Goal: Task Accomplishment & Management: Use online tool/utility

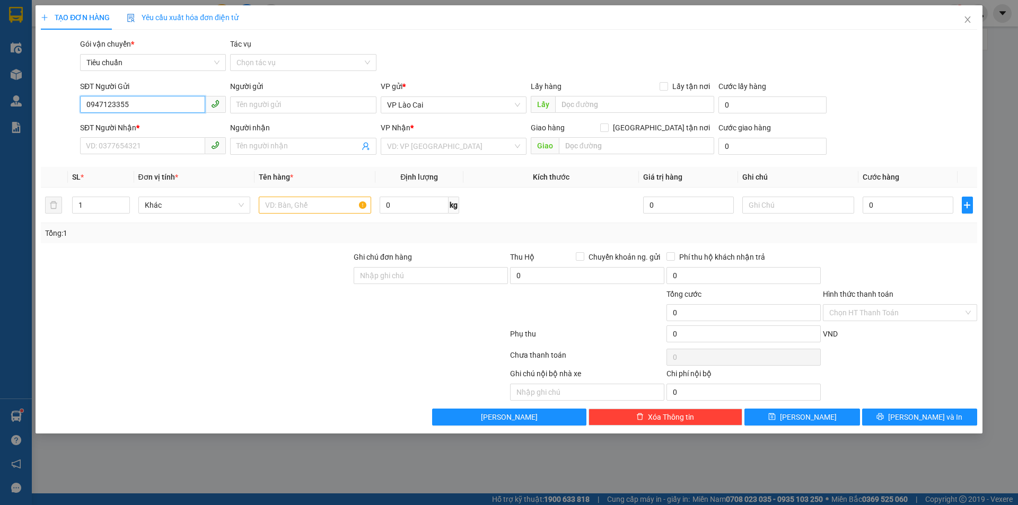
type input "0947123355"
click at [190, 152] on input "SĐT Người Nhận *" at bounding box center [142, 145] width 125 height 17
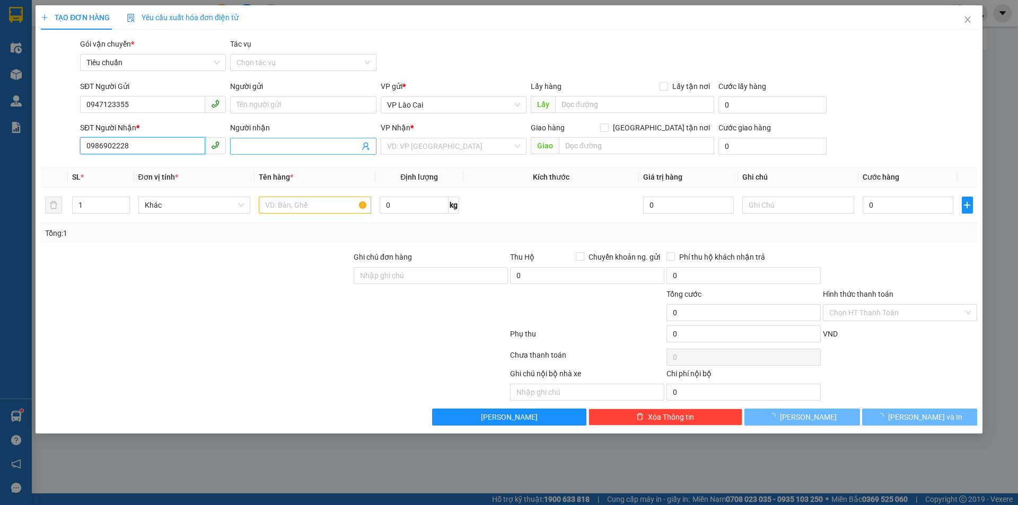
type input "0986902228"
click at [250, 153] on span at bounding box center [303, 146] width 146 height 17
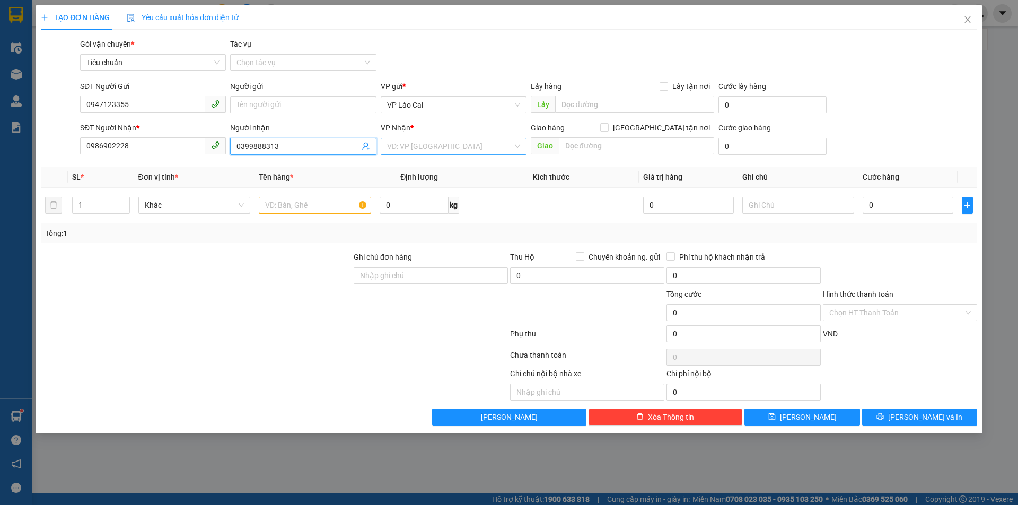
type input "0399888313"
click at [412, 146] on input "search" at bounding box center [450, 146] width 126 height 16
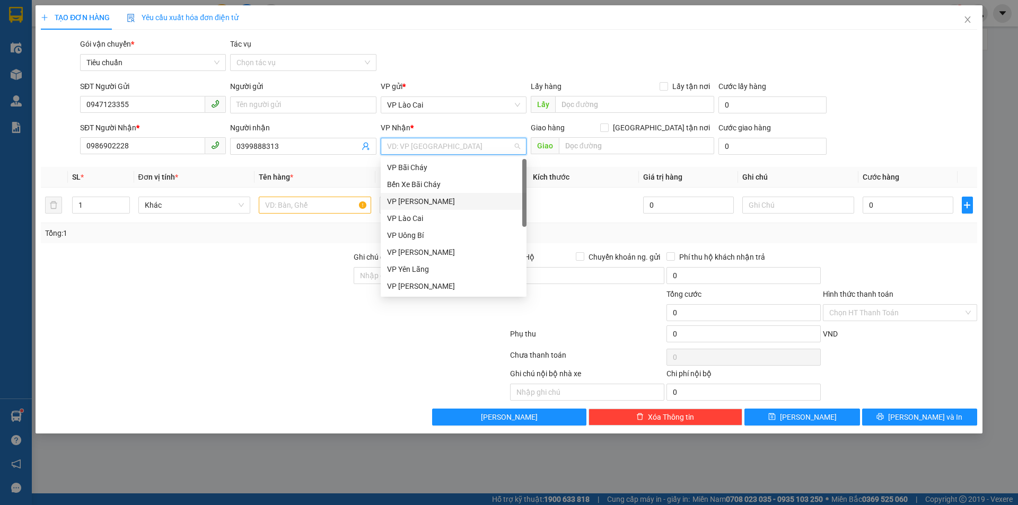
scroll to position [170, 0]
click at [438, 284] on div "VP Dọc đường" at bounding box center [453, 286] width 133 height 12
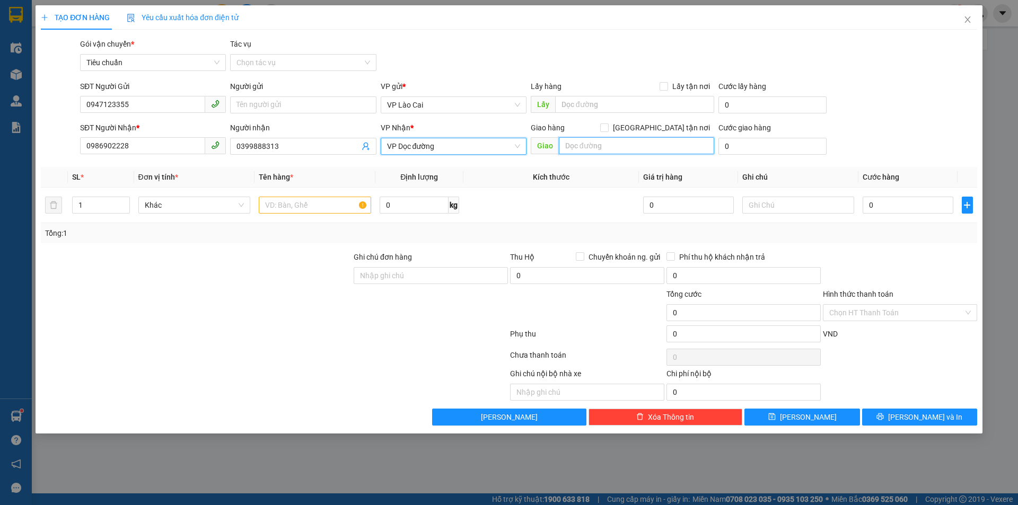
click at [632, 146] on input "text" at bounding box center [636, 145] width 155 height 17
type input "Hạ Long"
click at [333, 208] on input "text" at bounding box center [315, 205] width 112 height 17
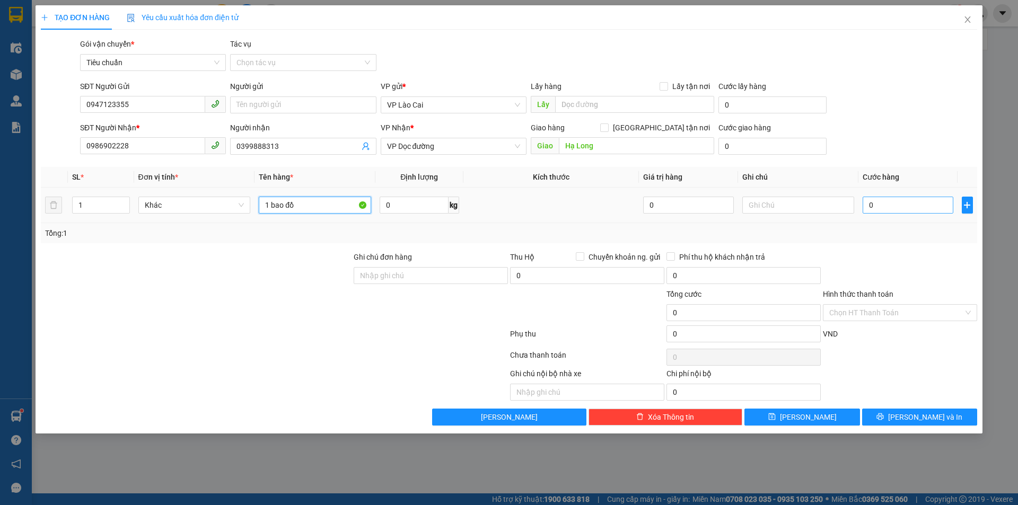
type input "1 bao đồ"
click at [883, 213] on input "0" at bounding box center [907, 205] width 90 height 17
type input "1"
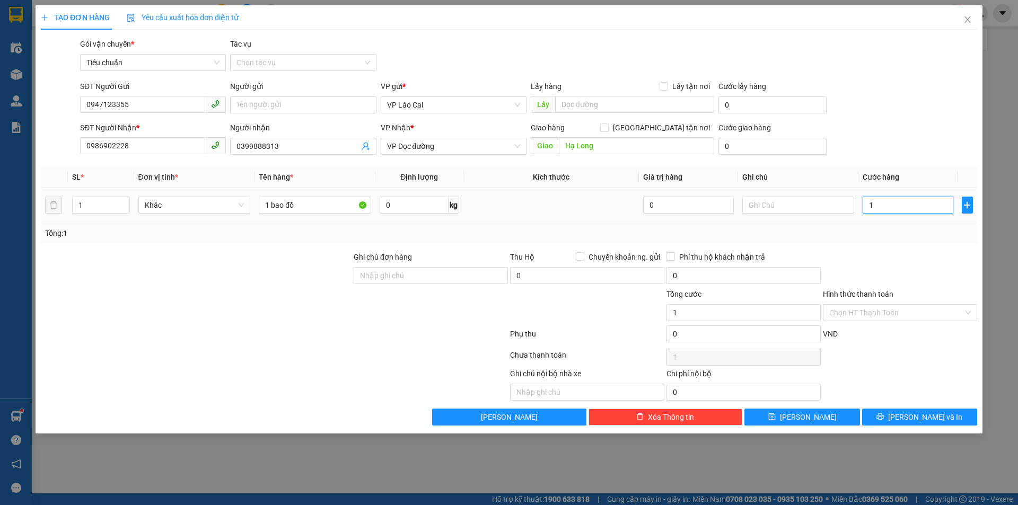
type input "12"
type input "120"
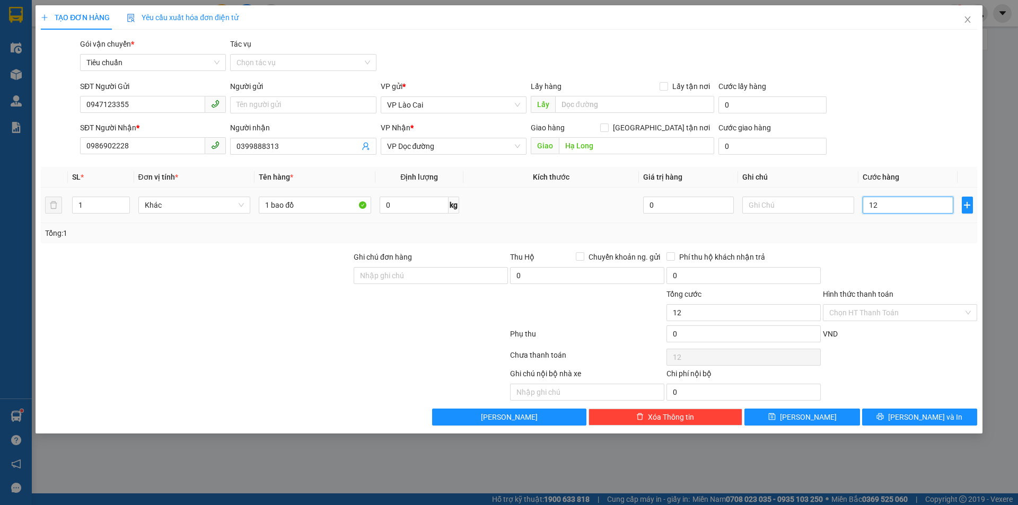
type input "120"
click at [879, 250] on div "Transit Pickup Surcharge Ids Transit Deliver Surcharge Ids Transit Deliver Surc…" at bounding box center [509, 231] width 936 height 387
type input "120.000"
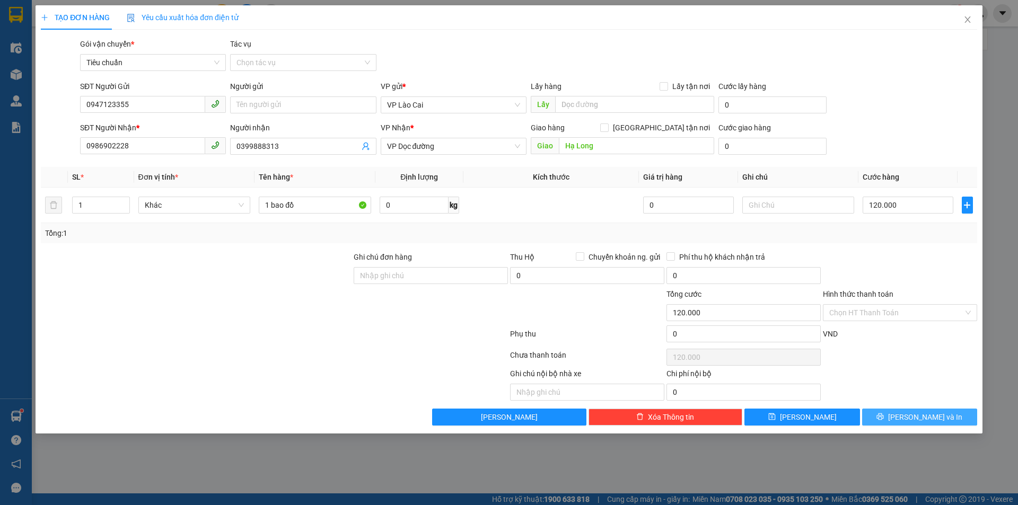
click at [892, 417] on button "[PERSON_NAME] và In" at bounding box center [919, 417] width 115 height 17
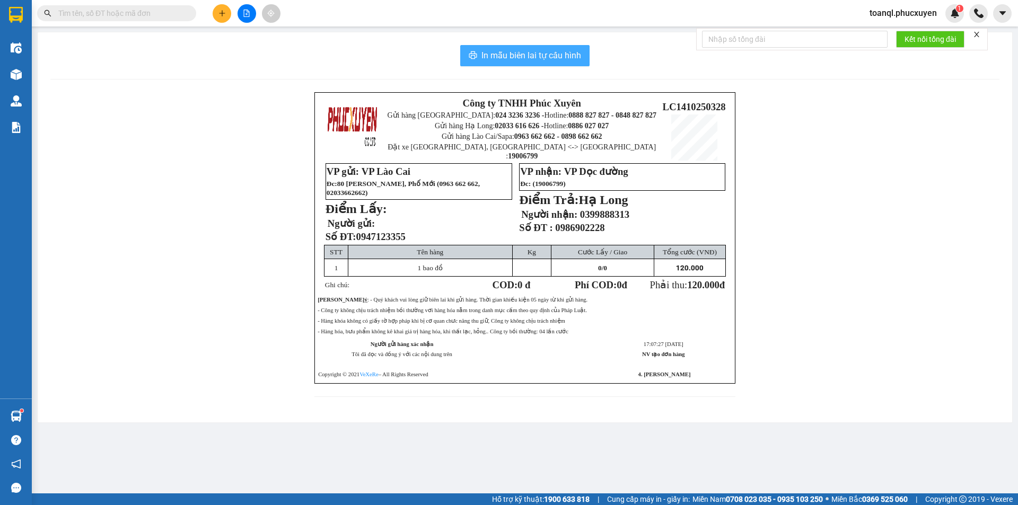
click at [577, 56] on span "In mẫu biên lai tự cấu hình" at bounding box center [531, 55] width 100 height 13
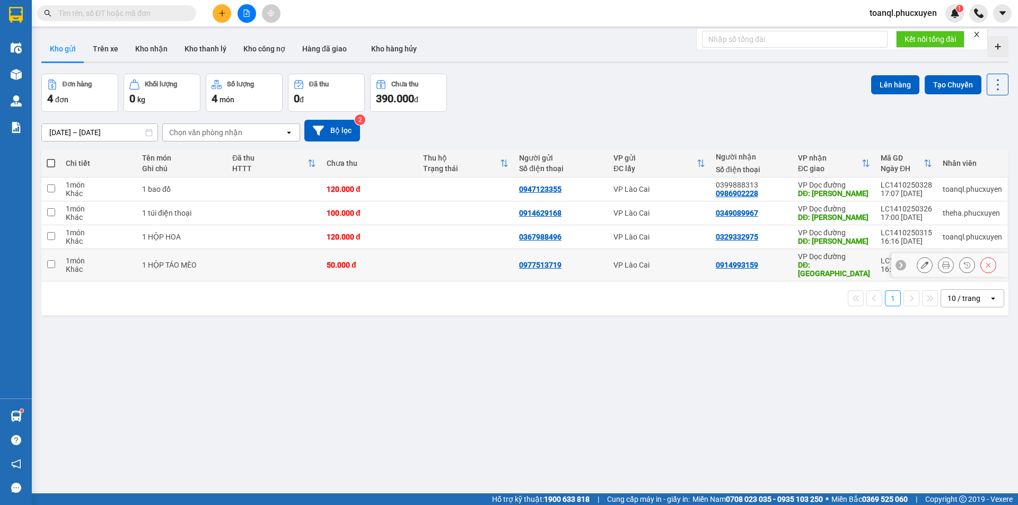
click at [920, 259] on button at bounding box center [924, 265] width 15 height 19
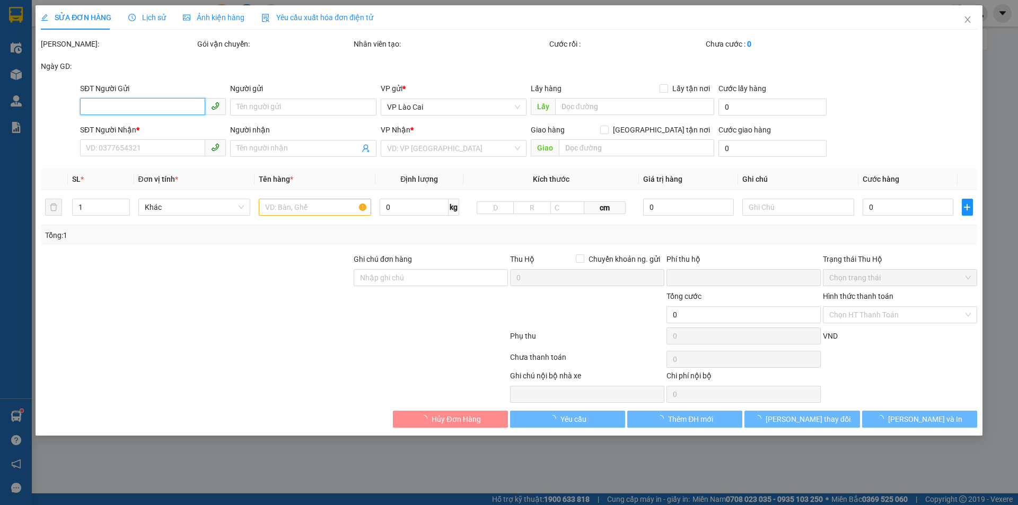
click at [167, 105] on input "SĐT Người Gửi" at bounding box center [142, 106] width 125 height 17
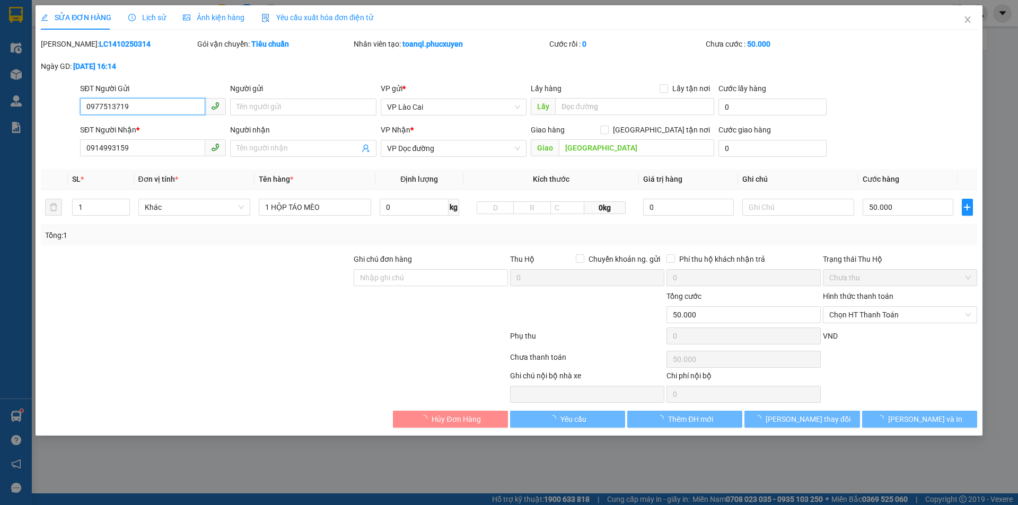
type input "0977513719"
type input "0914993159"
type input "[GEOGRAPHIC_DATA]"
type input "0"
type input "50.000"
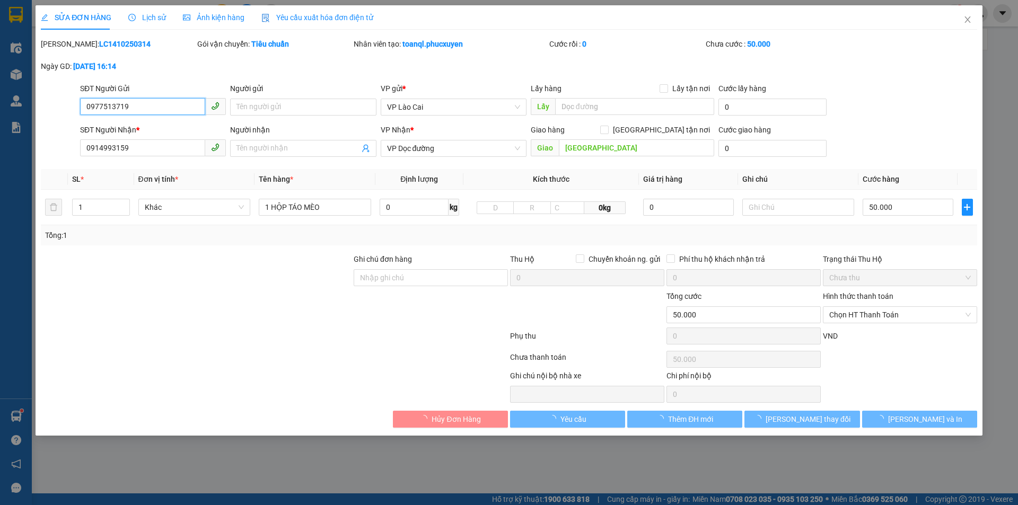
type input "50.000"
click at [167, 105] on input "0977513719" at bounding box center [142, 106] width 125 height 17
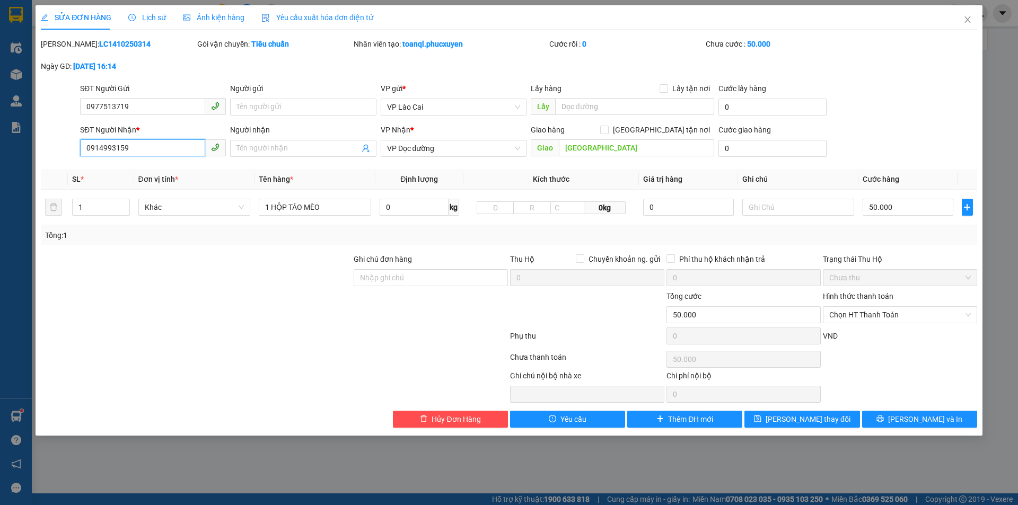
click at [182, 144] on input "0914993159" at bounding box center [142, 147] width 125 height 17
click at [964, 9] on span "Close" at bounding box center [968, 20] width 30 height 30
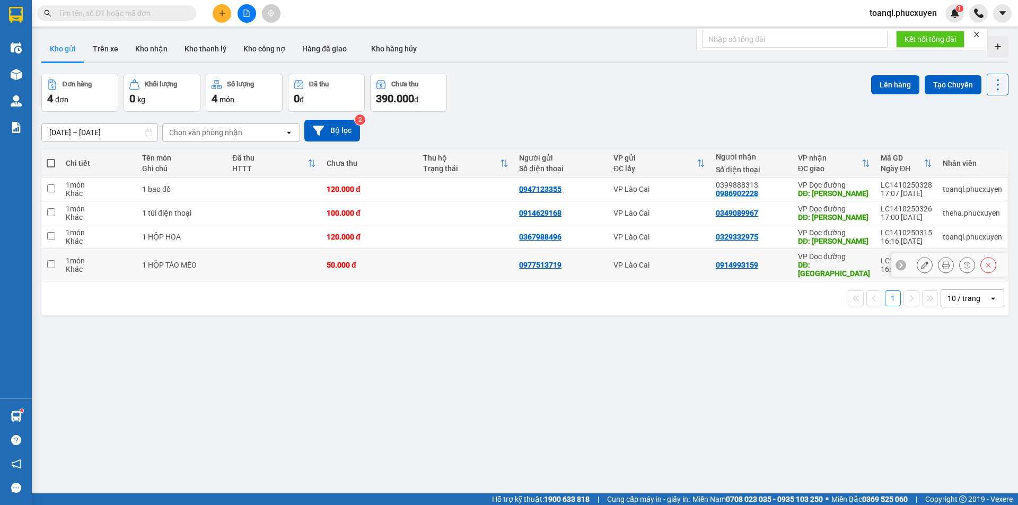
click at [275, 261] on td at bounding box center [274, 265] width 94 height 32
checkbox input "true"
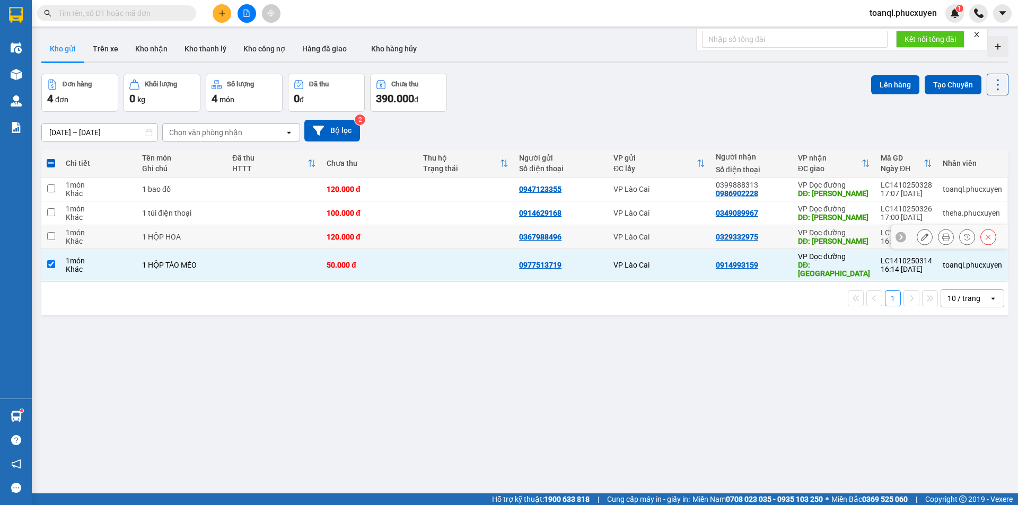
click at [277, 246] on td at bounding box center [274, 237] width 94 height 24
checkbox input "true"
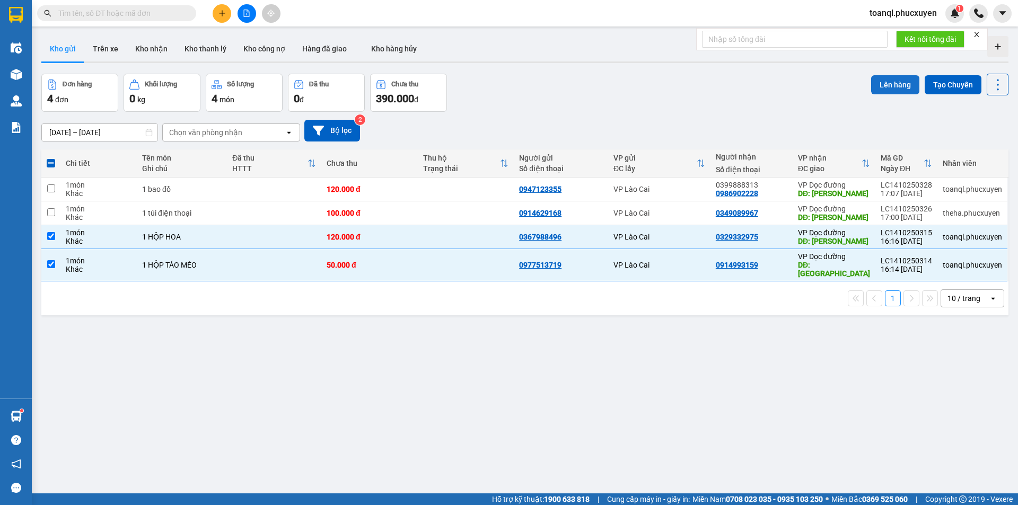
drag, startPoint x: 853, startPoint y: 72, endPoint x: 888, endPoint y: 83, distance: 36.7
click at [859, 74] on div "ver 1.8.146 Kho gửi Trên xe Kho nhận Kho thanh lý Kho công nợ Hàng đã giao Kho …" at bounding box center [524, 284] width 975 height 505
click at [888, 83] on button "Lên hàng" at bounding box center [895, 84] width 48 height 19
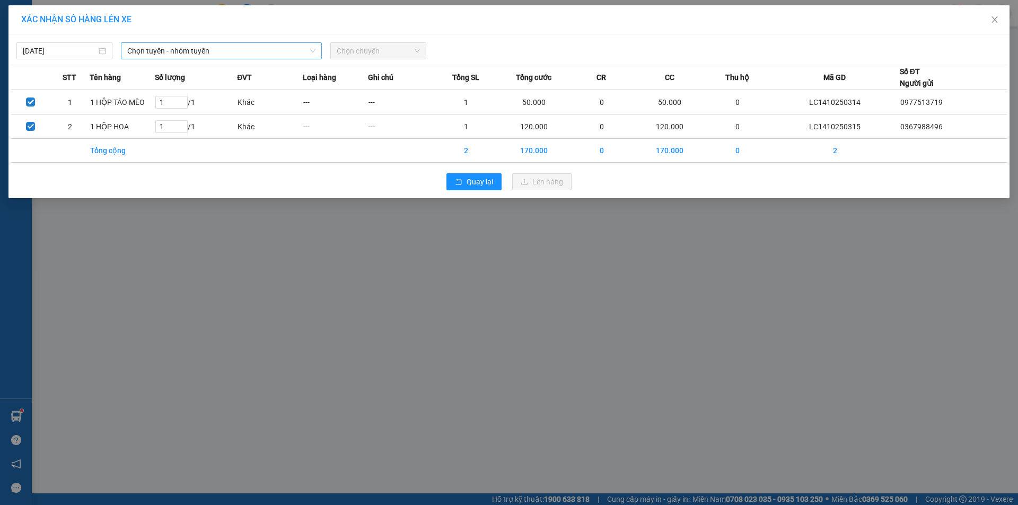
click at [246, 58] on span "Chọn tuyến - nhóm tuyến" at bounding box center [221, 51] width 188 height 16
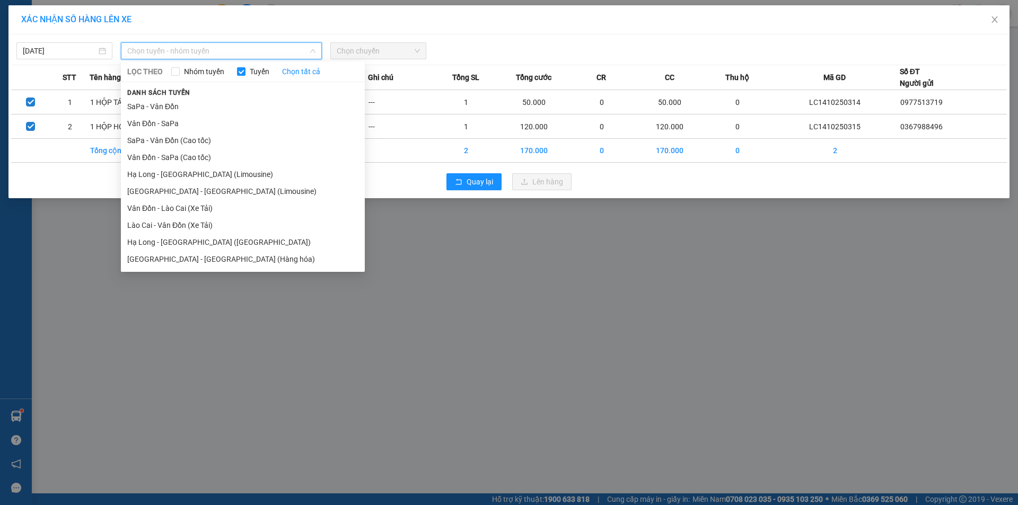
click at [245, 52] on span "Chọn tuyến - nhóm tuyến" at bounding box center [221, 51] width 188 height 16
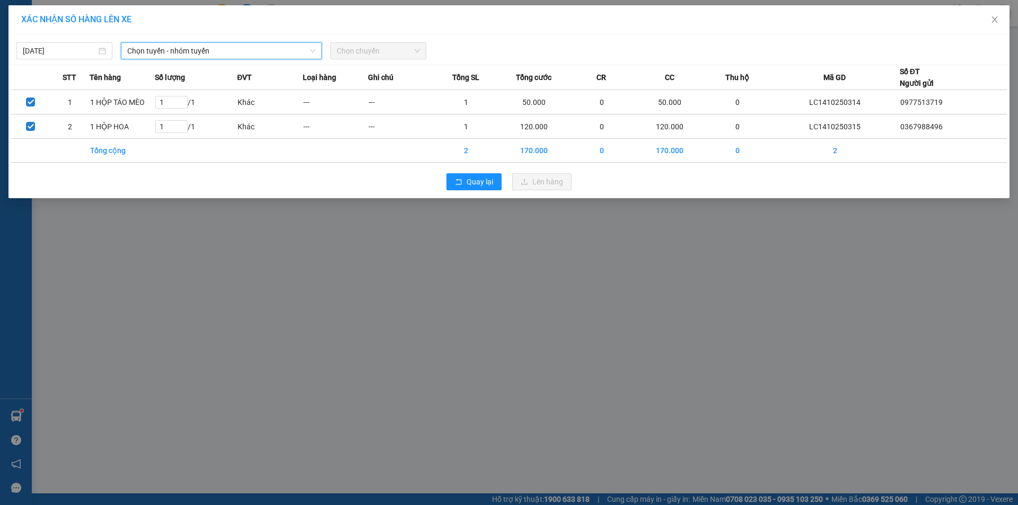
click at [242, 53] on span "Chọn tuyến - nhóm tuyến" at bounding box center [221, 51] width 188 height 16
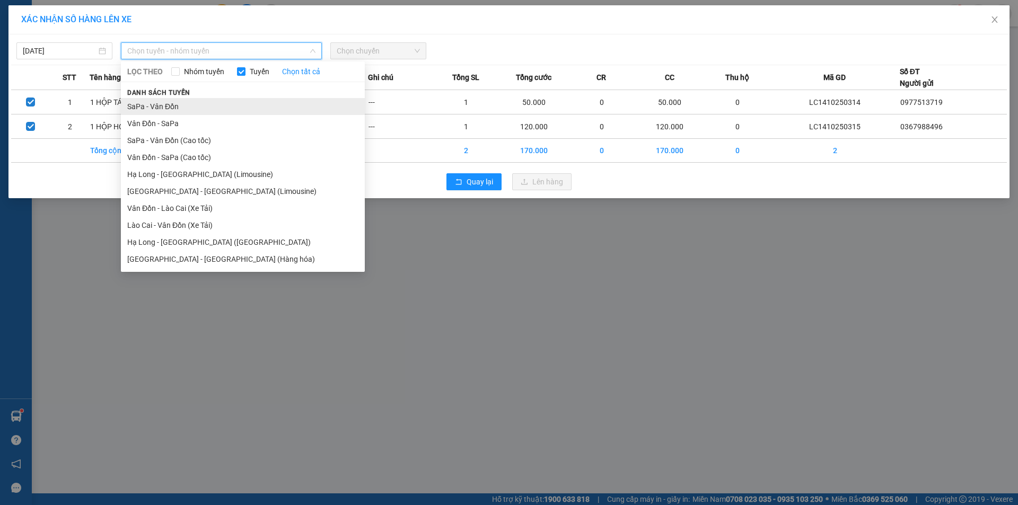
click at [173, 108] on li "SaPa - Vân Đồn" at bounding box center [243, 106] width 244 height 17
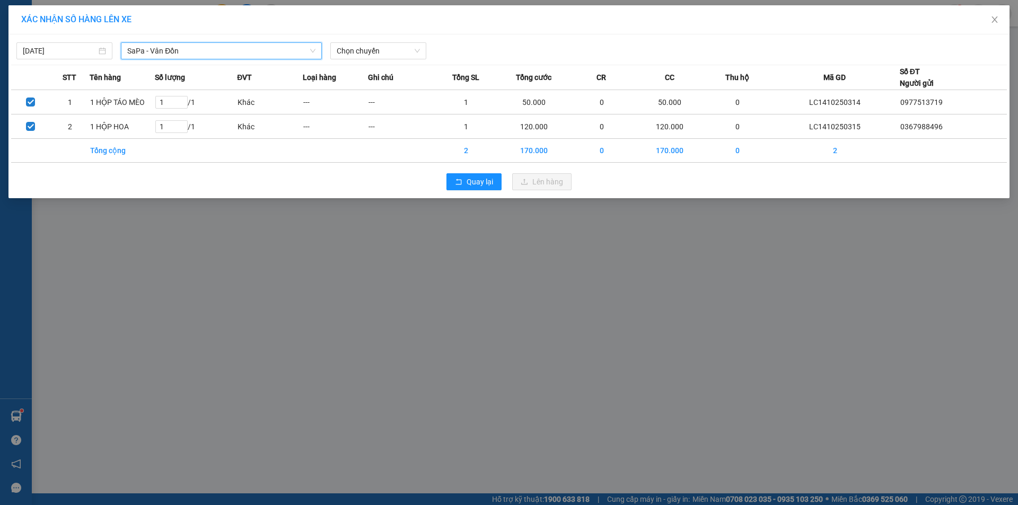
click at [372, 37] on div "[DATE] SaPa - [GEOGRAPHIC_DATA] SaPa - [GEOGRAPHIC_DATA] LỌC THEO Nhóm tuyến Tu…" at bounding box center [508, 116] width 1001 height 164
click at [368, 51] on span "Chọn chuyến" at bounding box center [378, 51] width 83 height 16
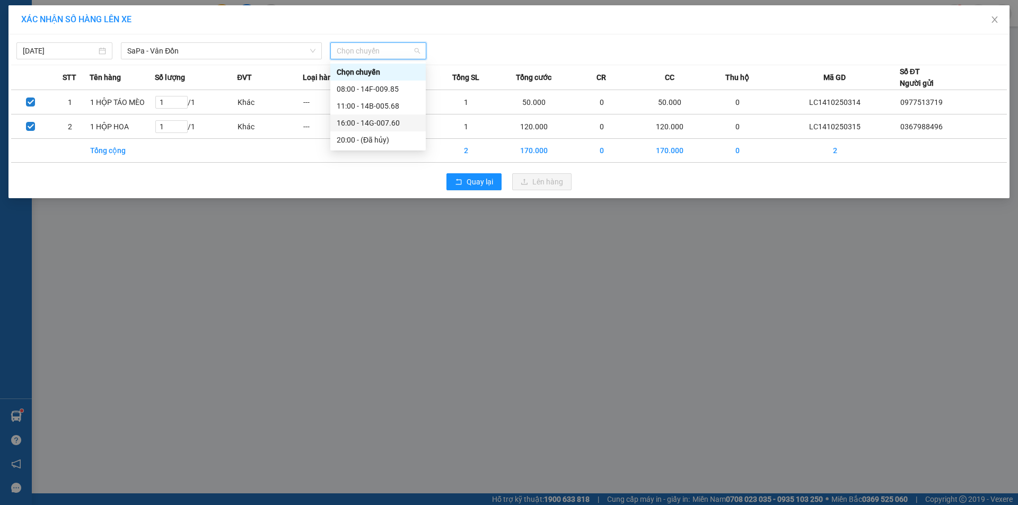
click at [373, 120] on div "16:00 - 14G-007.60" at bounding box center [378, 123] width 83 height 12
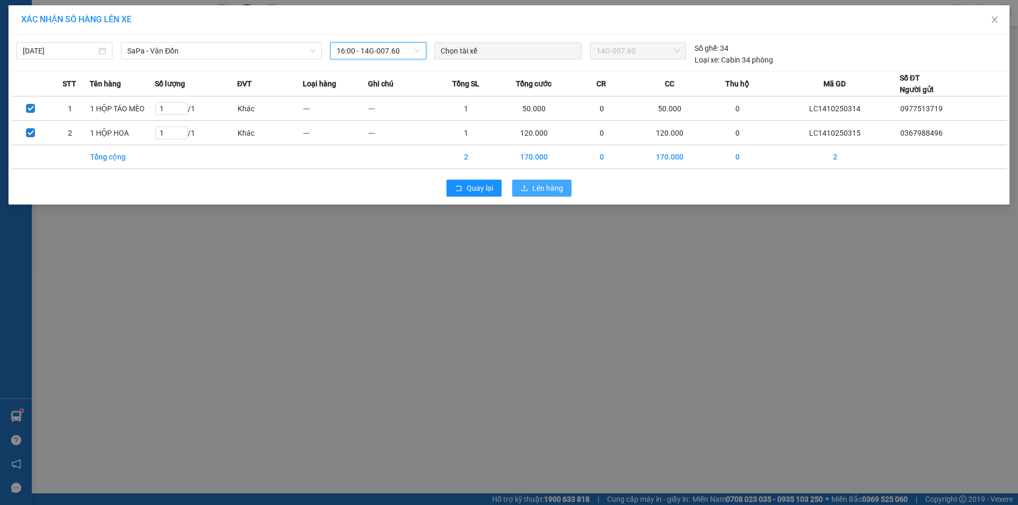
click at [526, 185] on icon "upload" at bounding box center [524, 187] width 7 height 7
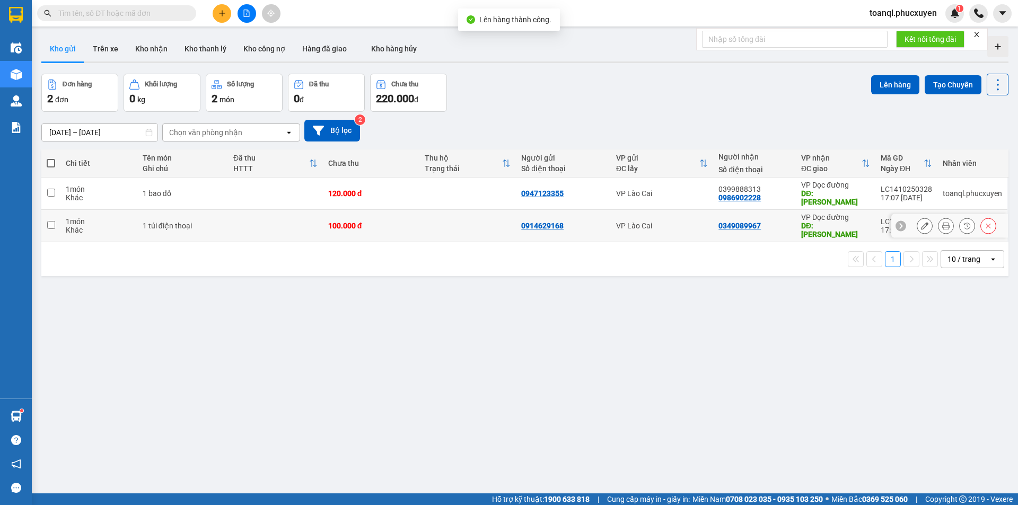
click at [905, 214] on div at bounding box center [949, 226] width 117 height 24
click at [917, 217] on button at bounding box center [924, 226] width 15 height 19
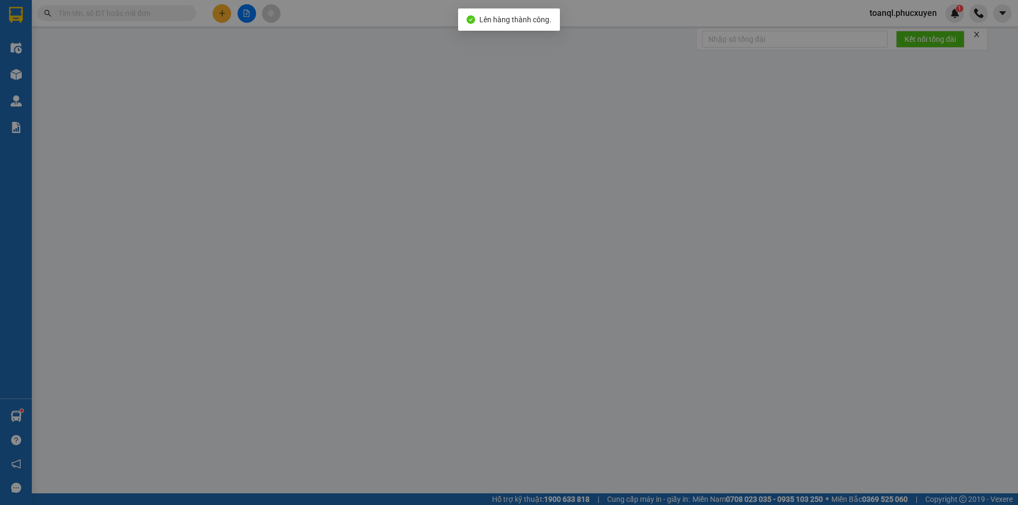
type input "0914629168"
type input "0349089967"
type input "HẠ LONG"
type input "0"
type input "100.000"
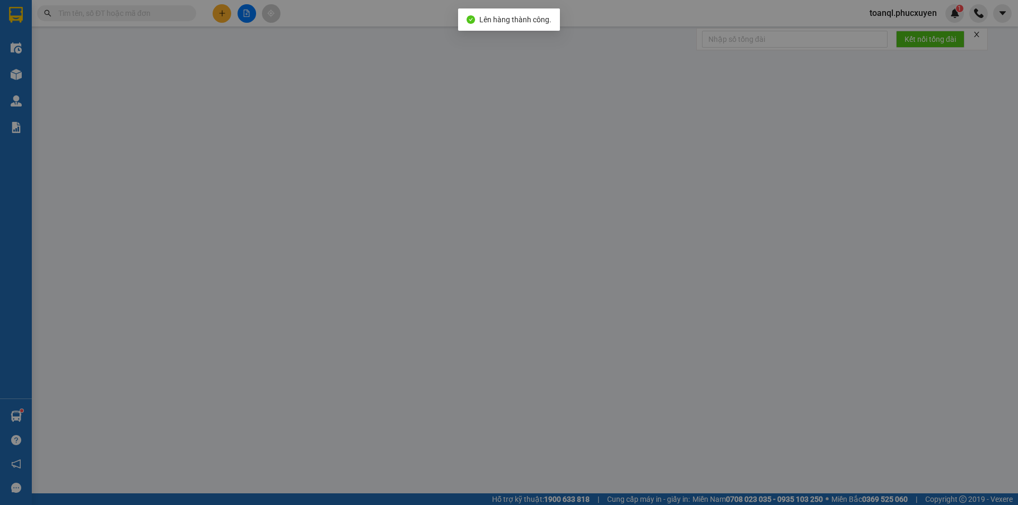
type input "100.000"
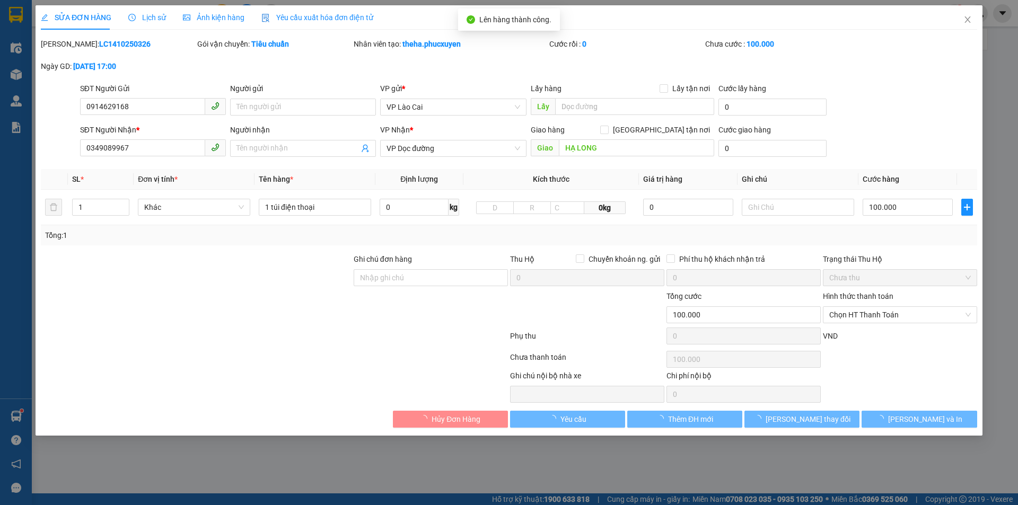
click at [168, 95] on div "SĐT Người Gửi" at bounding box center [153, 91] width 146 height 16
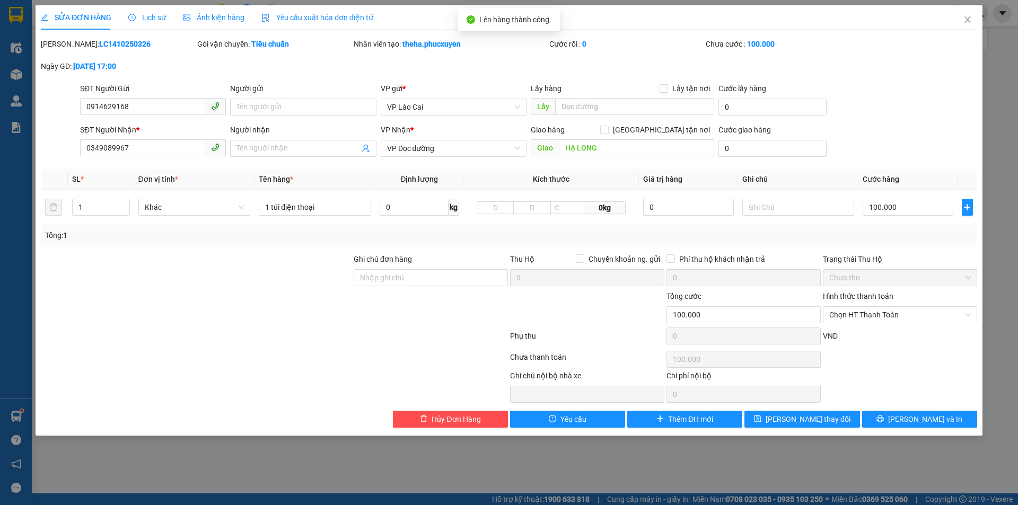
click at [168, 95] on div "SĐT Người Gửi" at bounding box center [153, 91] width 146 height 16
click at [173, 103] on input "0914629168" at bounding box center [142, 106] width 125 height 17
click at [145, 151] on input "0349089967" at bounding box center [142, 147] width 125 height 17
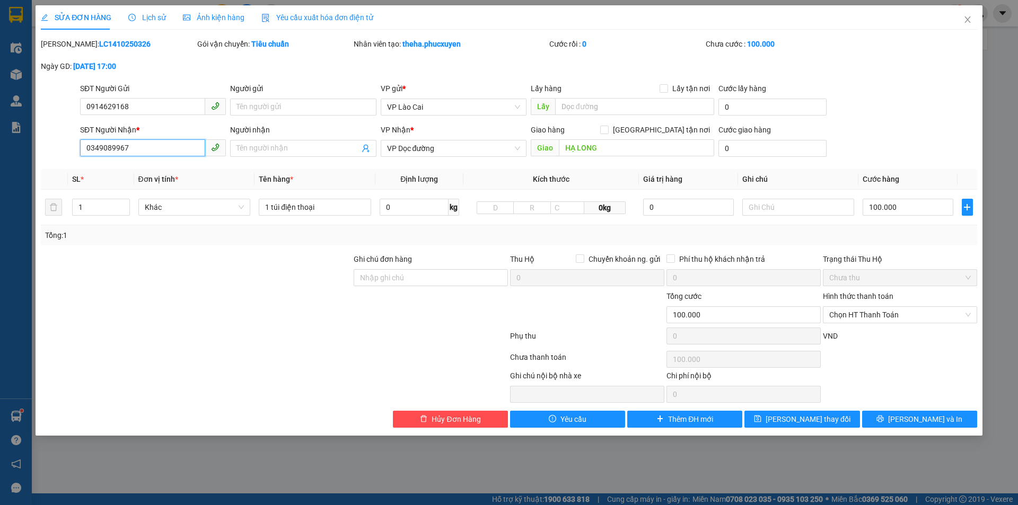
click at [145, 151] on input "0349089967" at bounding box center [142, 147] width 125 height 17
click at [962, 21] on span "Close" at bounding box center [968, 20] width 30 height 30
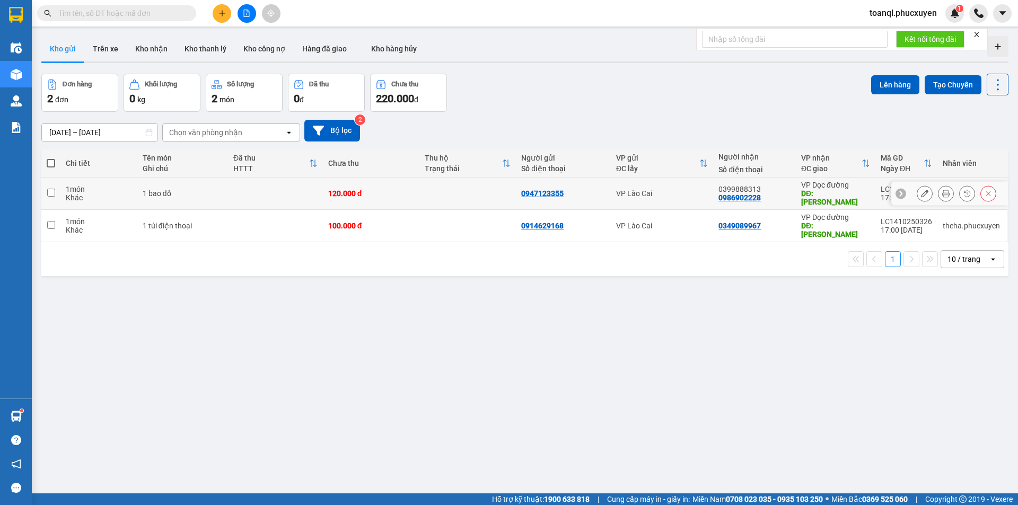
click at [917, 190] on button at bounding box center [924, 193] width 15 height 19
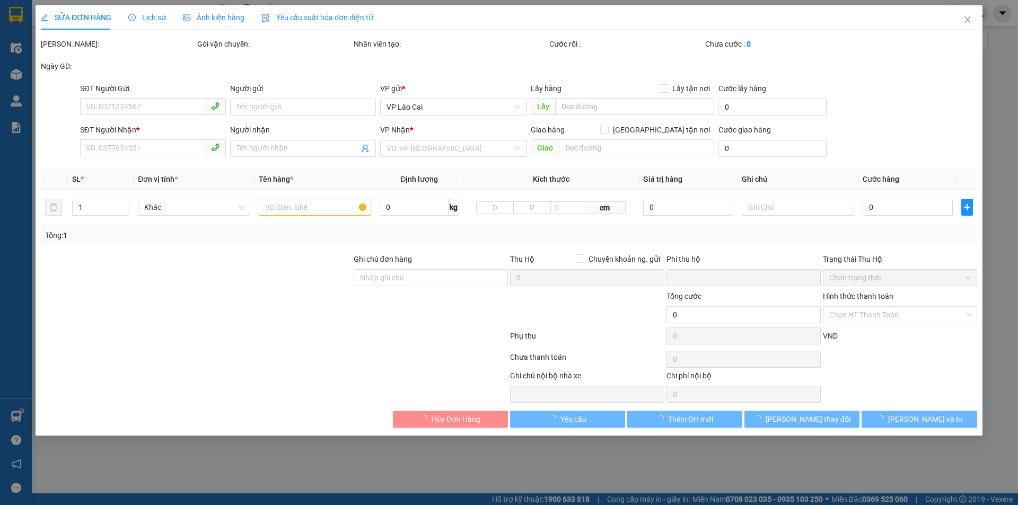
type input "0947123355"
type input "0986902228"
type input "0399888313"
type input "Hạ Long"
type input "0"
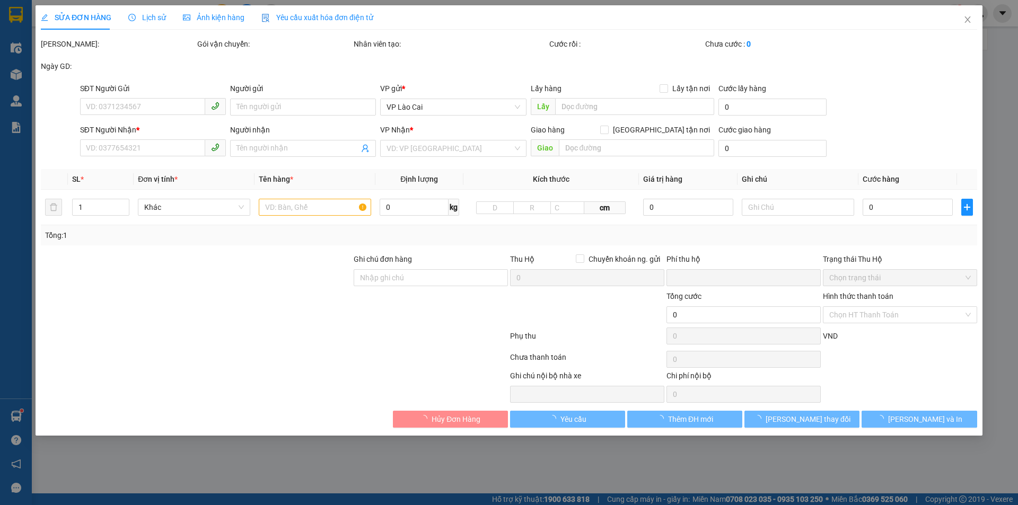
type input "120.000"
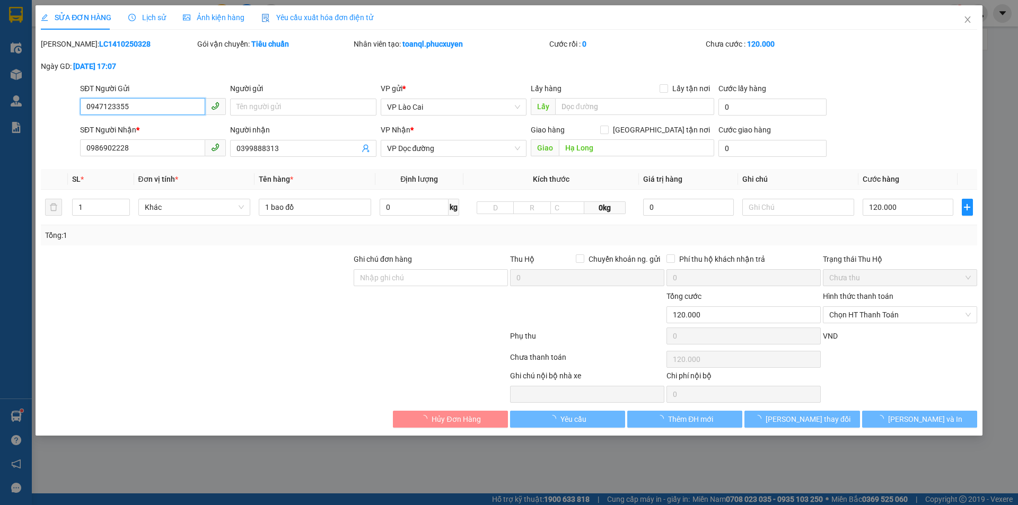
click at [131, 107] on input "0947123355" at bounding box center [142, 106] width 125 height 17
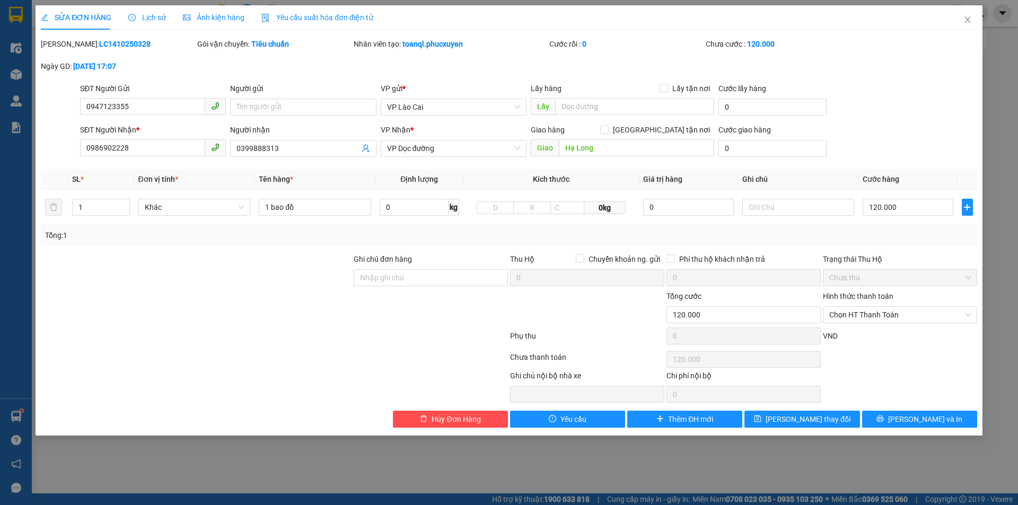
drag, startPoint x: 134, startPoint y: 127, endPoint x: 134, endPoint y: 138, distance: 11.1
click at [135, 128] on div "SĐT Người Nhận *" at bounding box center [153, 130] width 146 height 12
click at [135, 139] on input "0986902228" at bounding box center [142, 147] width 125 height 17
click at [134, 148] on input "0986902228" at bounding box center [142, 147] width 125 height 17
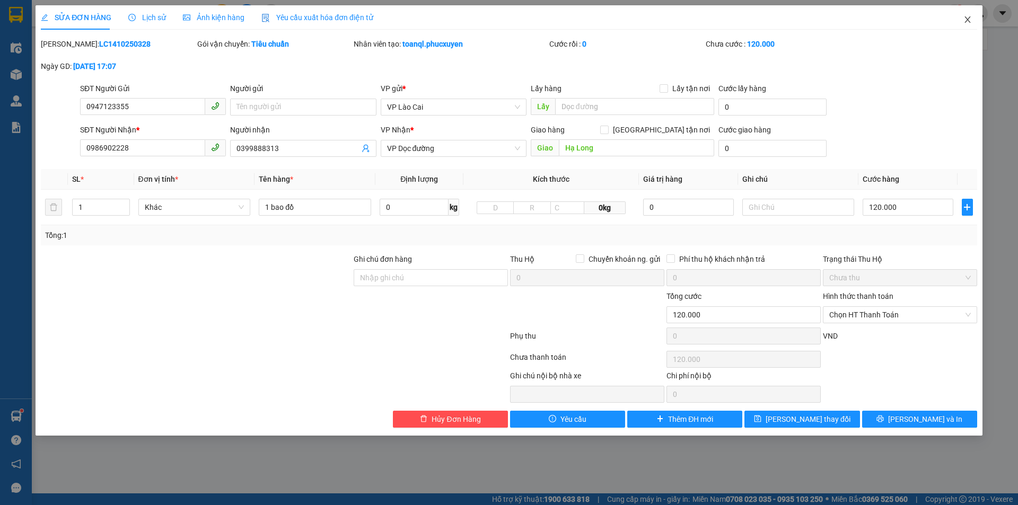
click at [970, 22] on icon "close" at bounding box center [967, 19] width 8 height 8
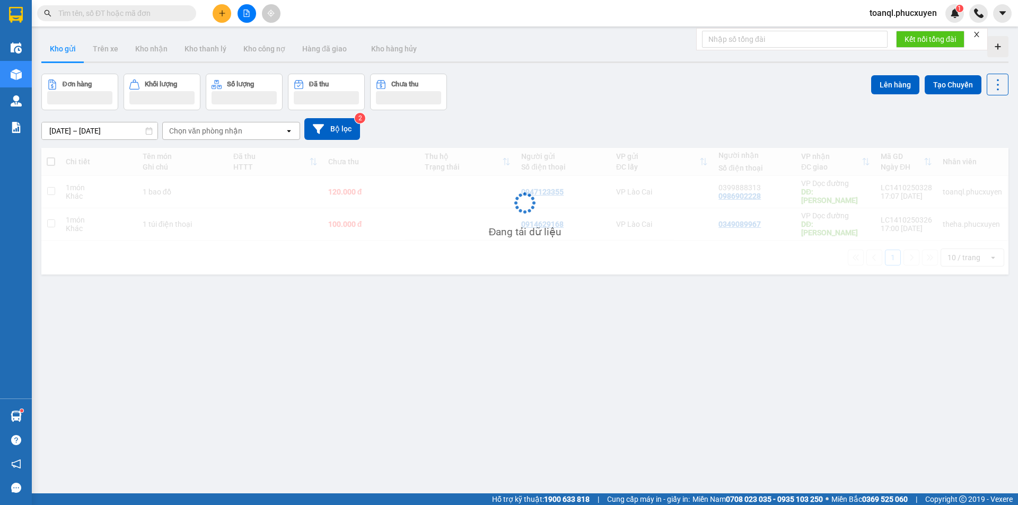
click at [383, 222] on div "Đang tải dữ liệu" at bounding box center [524, 211] width 967 height 127
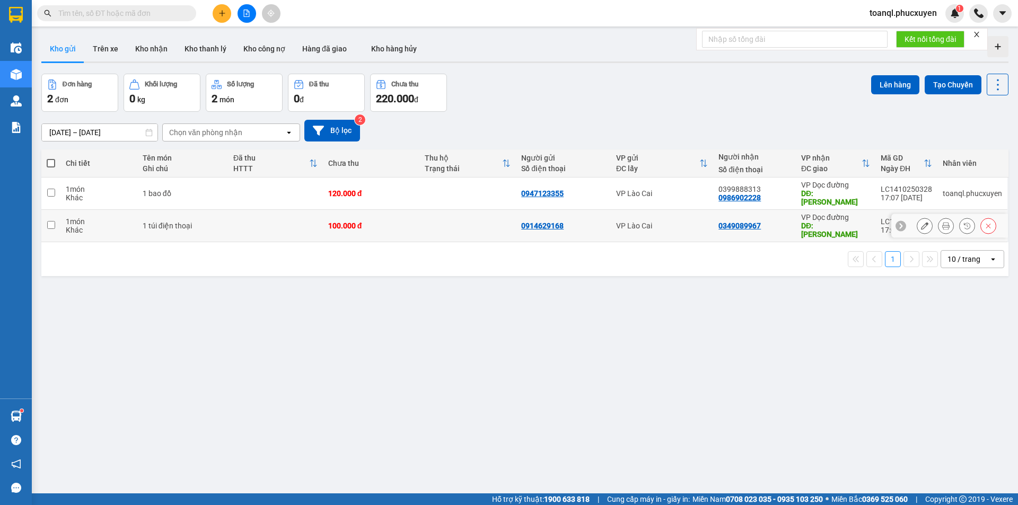
click at [383, 205] on div "Chi tiết Tên món Ghi chú Đã thu HTTT Chưa thu Thu hộ Trạng thái Người gửi Số đi…" at bounding box center [524, 212] width 967 height 127
click at [389, 190] on div "120.000 đ" at bounding box center [371, 193] width 86 height 8
checkbox input "true"
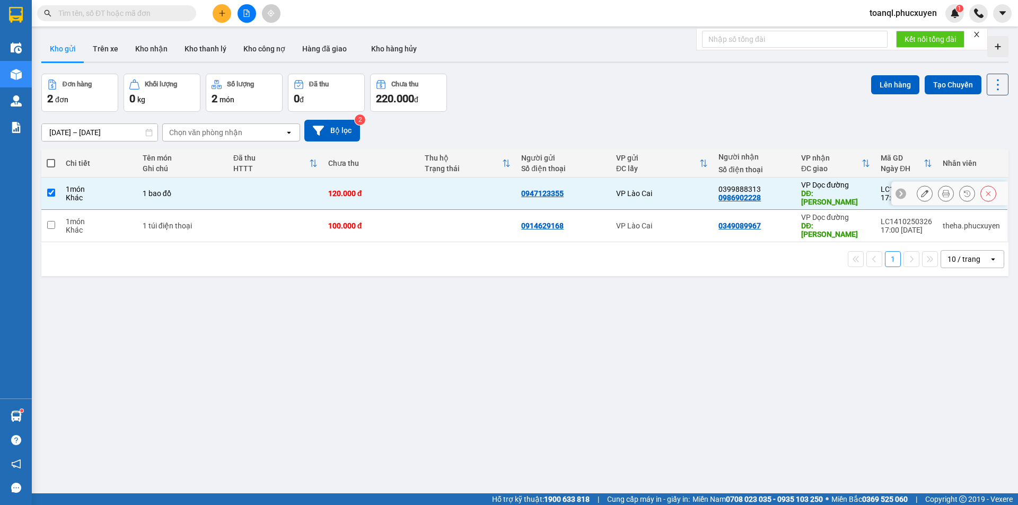
click at [457, 210] on td at bounding box center [467, 226] width 96 height 32
checkbox input "true"
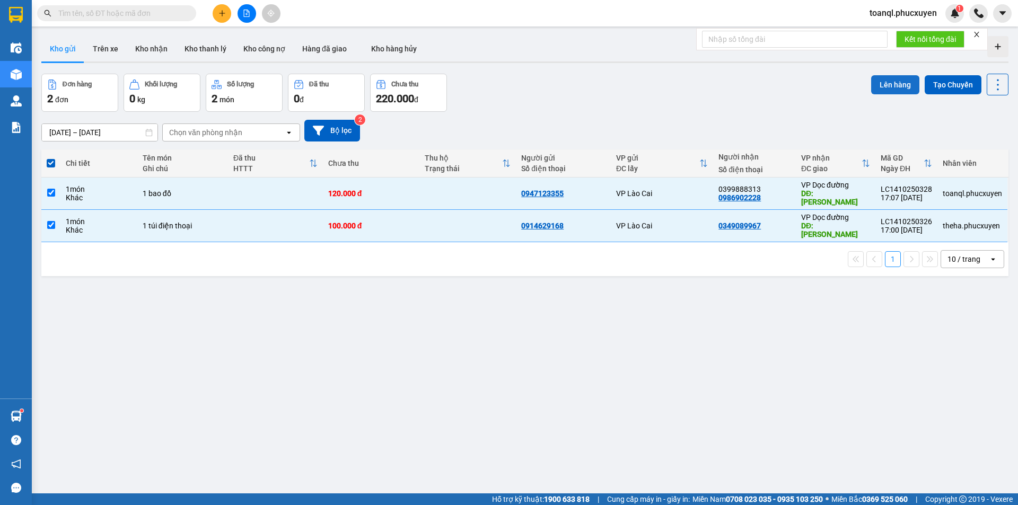
click at [878, 89] on button "Lên hàng" at bounding box center [895, 84] width 48 height 19
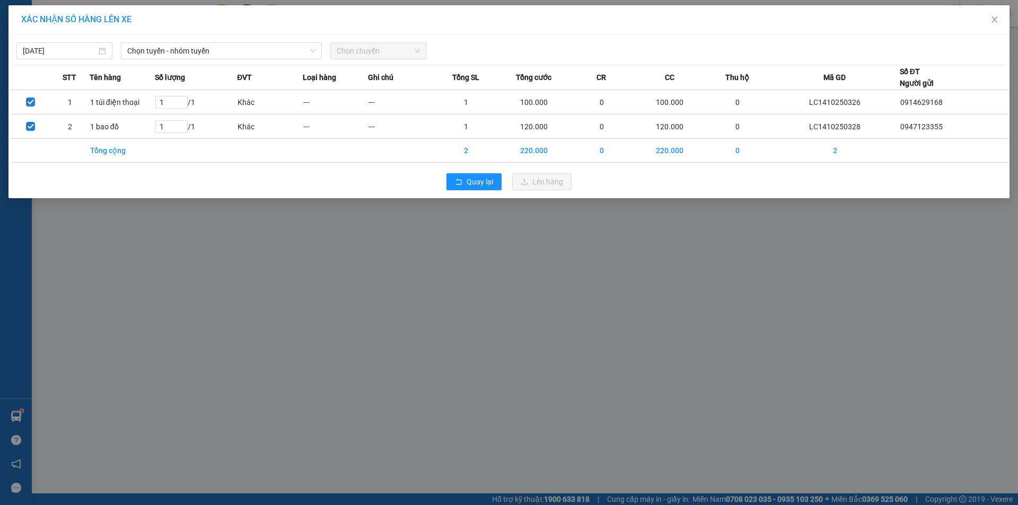
click at [230, 31] on div "XÁC NHẬN SỐ HÀNG LÊN XE" at bounding box center [508, 19] width 1001 height 29
click at [223, 46] on span "Chọn tuyến - nhóm tuyến" at bounding box center [221, 51] width 188 height 16
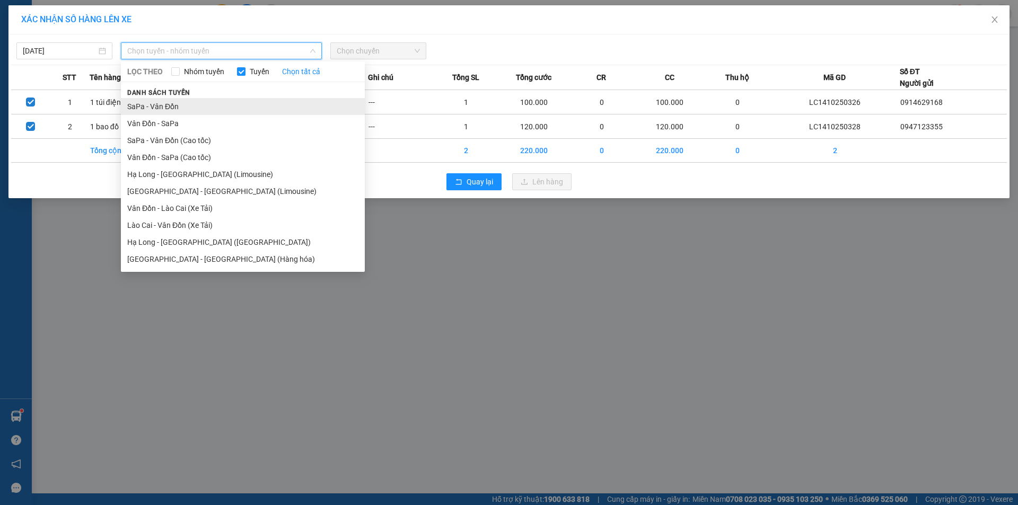
click at [153, 112] on li "SaPa - Vân Đồn" at bounding box center [243, 106] width 244 height 17
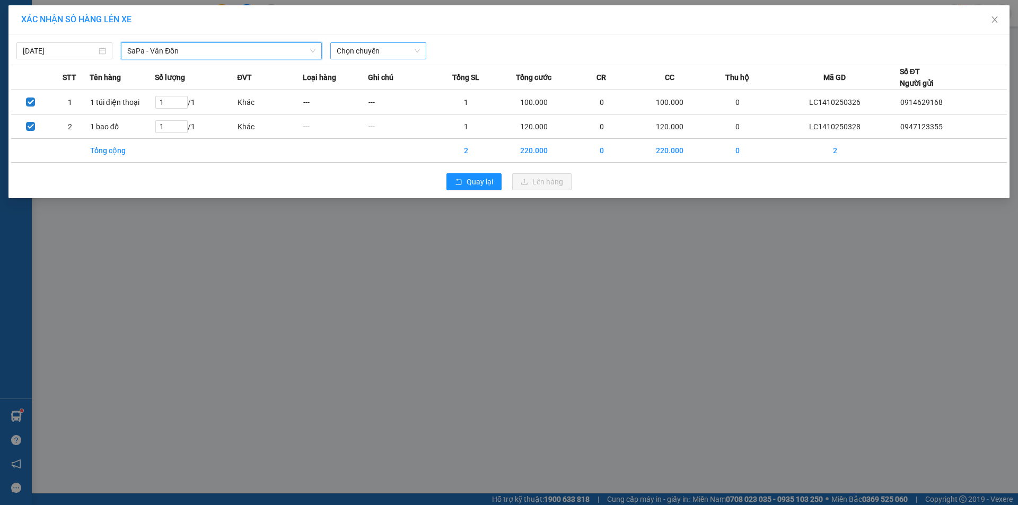
click at [401, 45] on span "Chọn chuyến" at bounding box center [378, 51] width 83 height 16
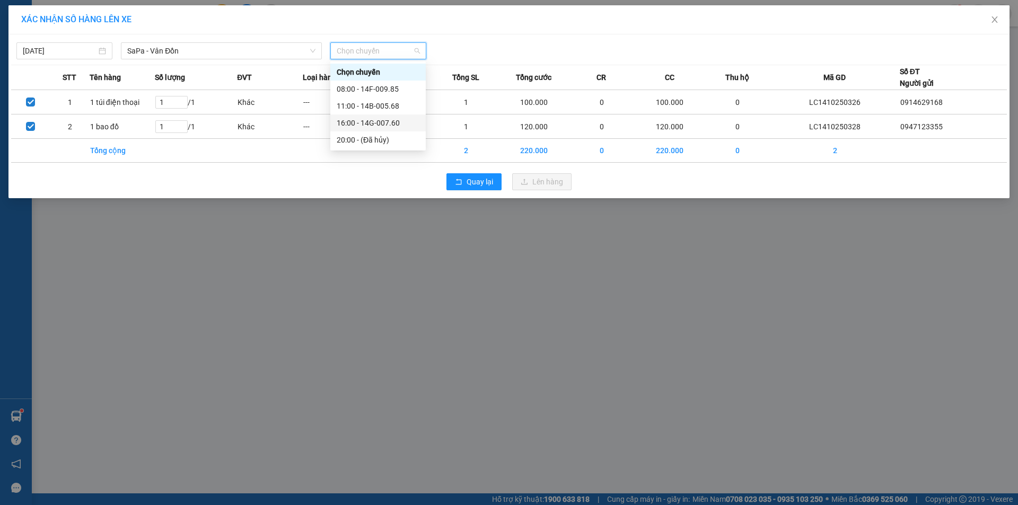
click at [387, 131] on div "20:00 - (Đã hủy)" at bounding box center [377, 139] width 95 height 17
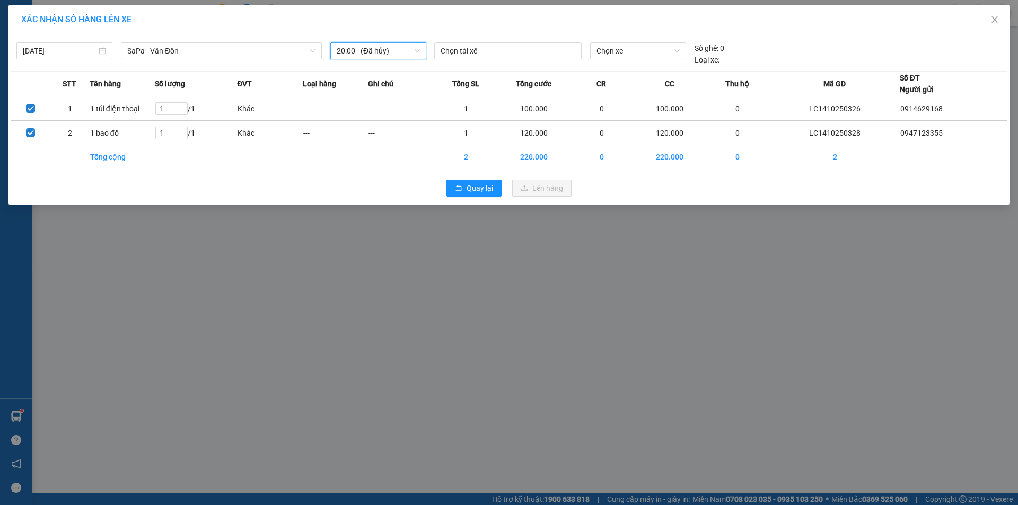
click at [389, 52] on span "20:00 - (Đã hủy)" at bounding box center [378, 51] width 83 height 16
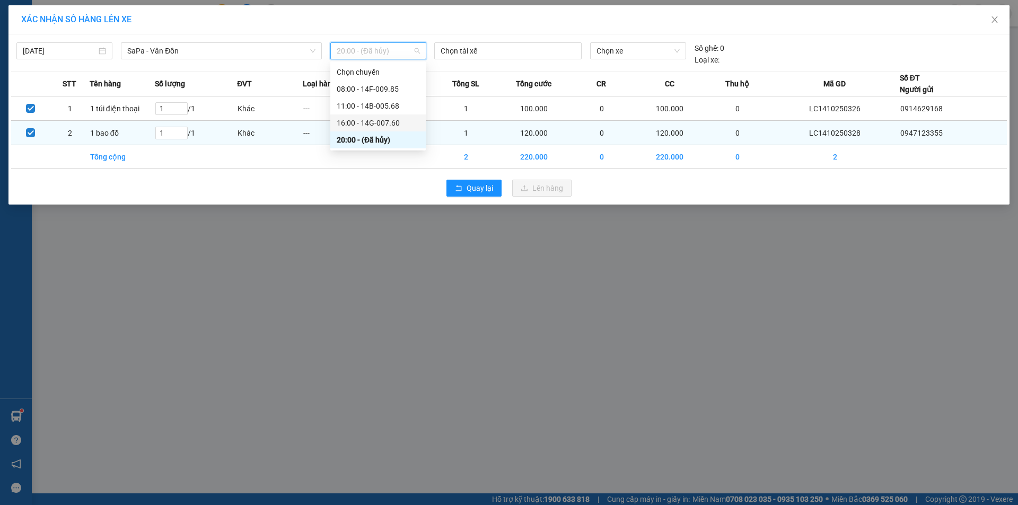
click at [385, 120] on div "16:00 - 14G-007.60" at bounding box center [378, 123] width 83 height 12
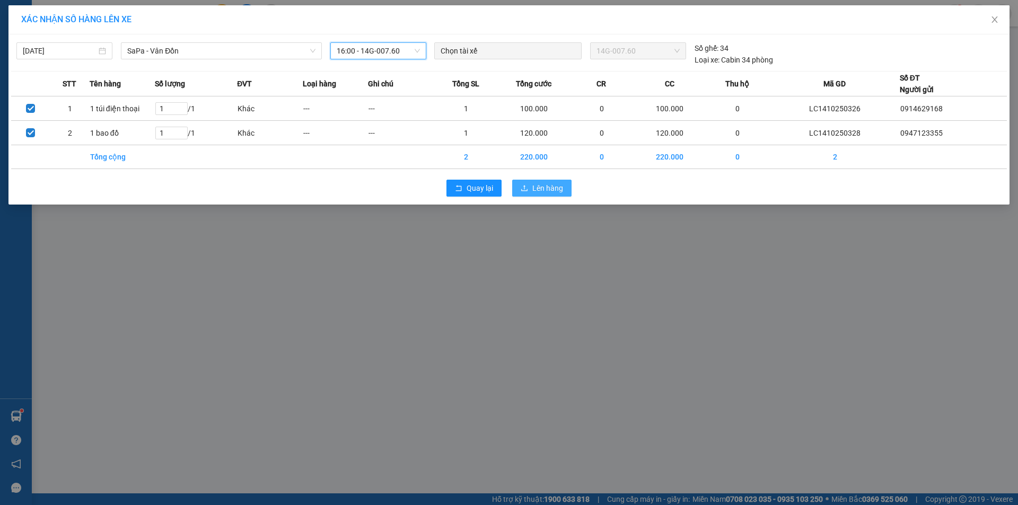
click at [534, 182] on button "Lên hàng" at bounding box center [541, 188] width 59 height 17
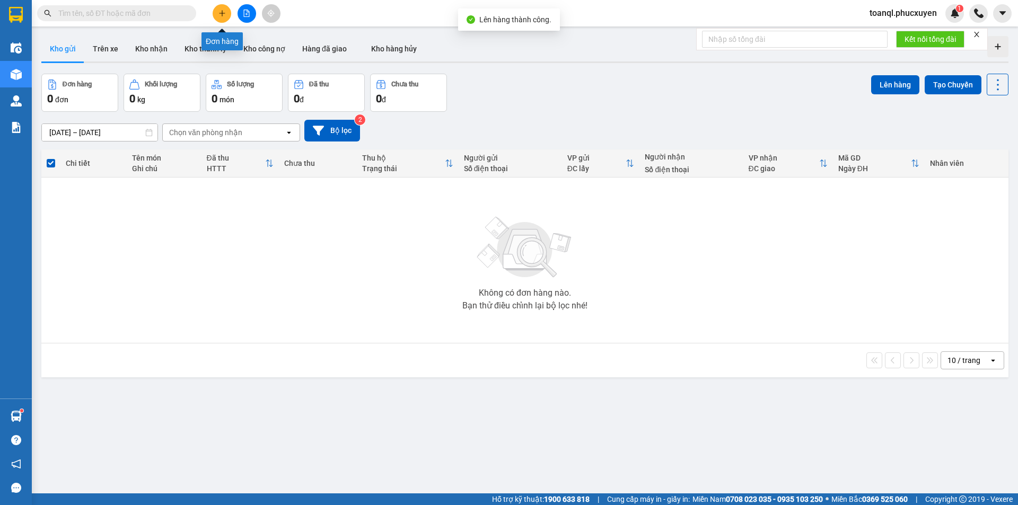
click at [240, 15] on button at bounding box center [246, 13] width 19 height 19
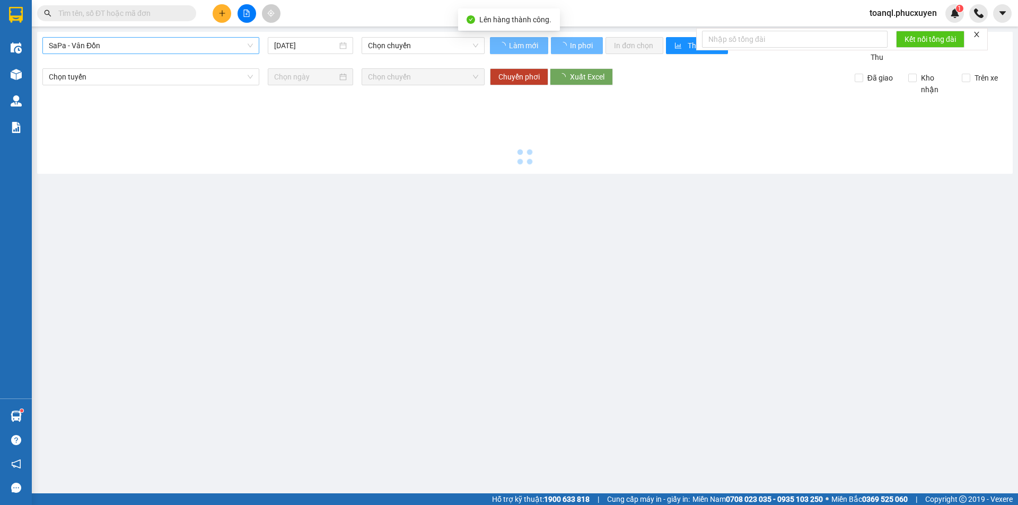
click at [170, 40] on span "SaPa - Vân Đồn" at bounding box center [151, 46] width 204 height 16
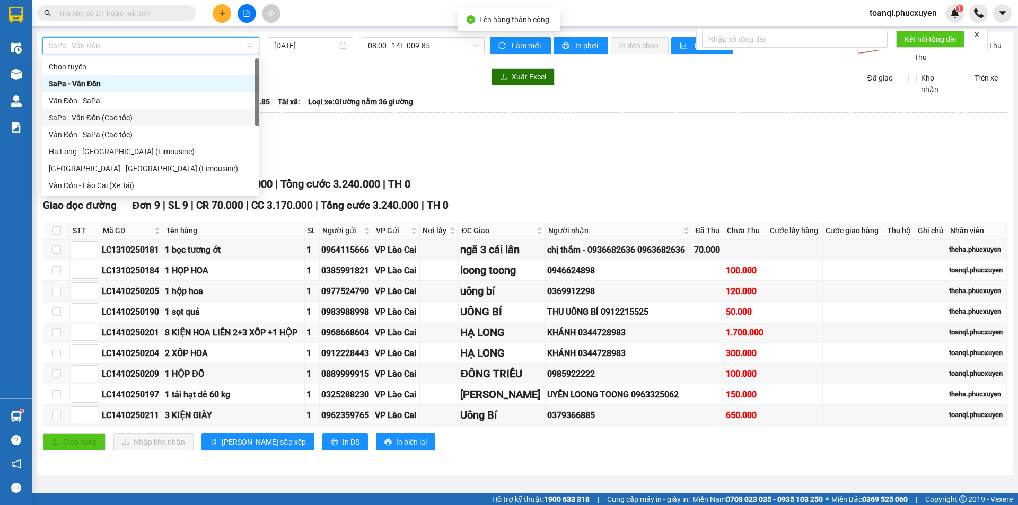
click at [356, 48] on div "[DATE]" at bounding box center [310, 45] width 94 height 17
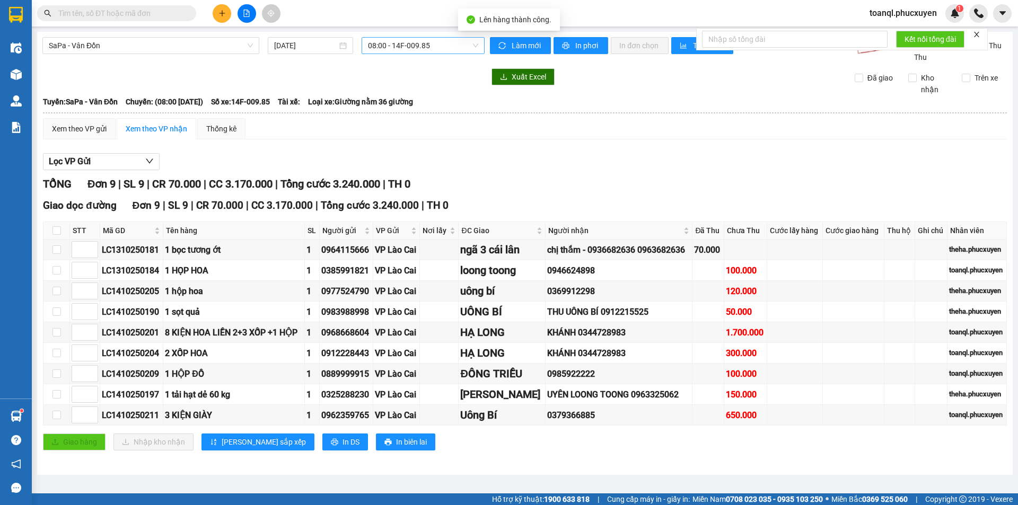
click at [372, 48] on span "08:00 - 14F-009.85" at bounding box center [423, 46] width 110 height 16
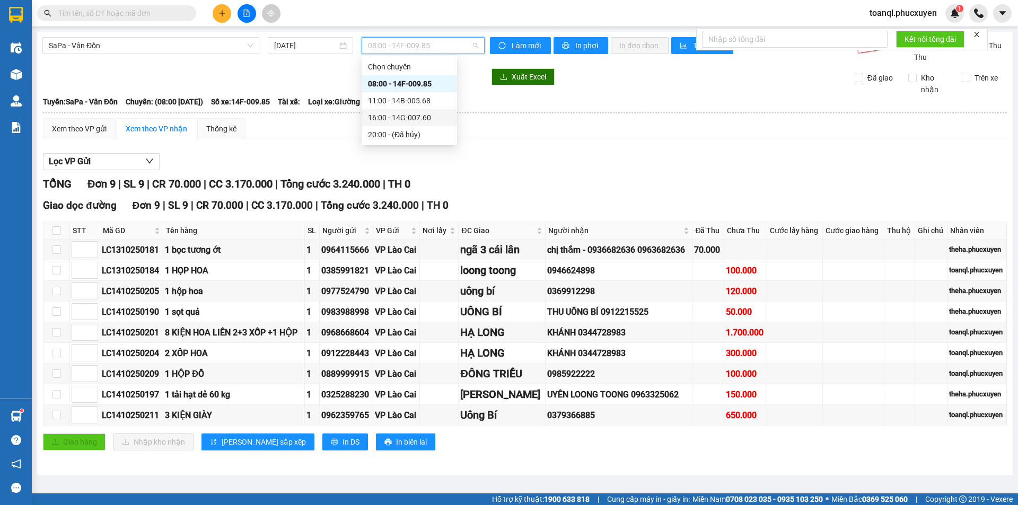
click at [413, 119] on div "16:00 - 14G-007.60" at bounding box center [409, 118] width 83 height 12
